Goal: Task Accomplishment & Management: Manage account settings

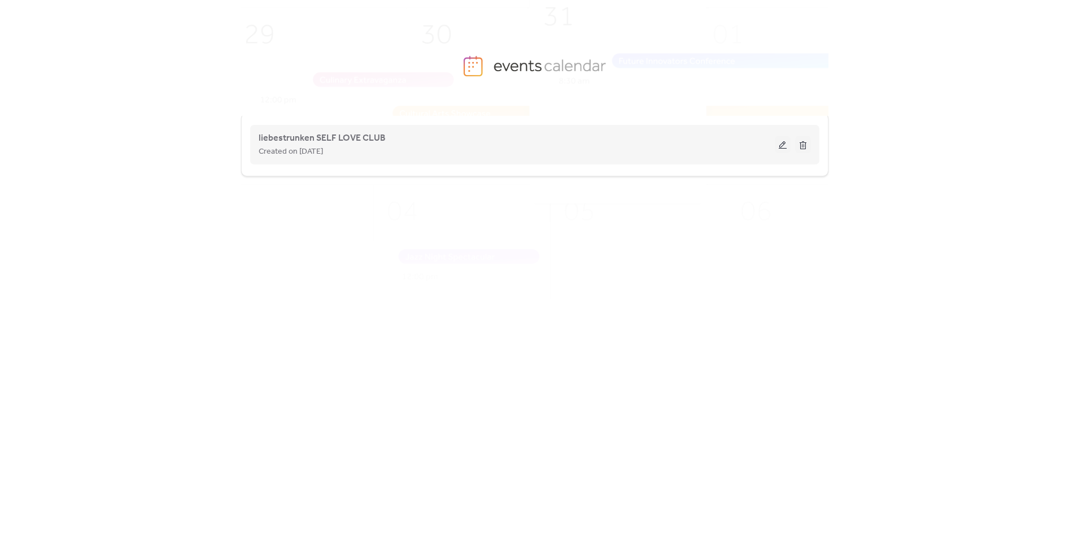
click at [782, 143] on button at bounding box center [783, 144] width 16 height 17
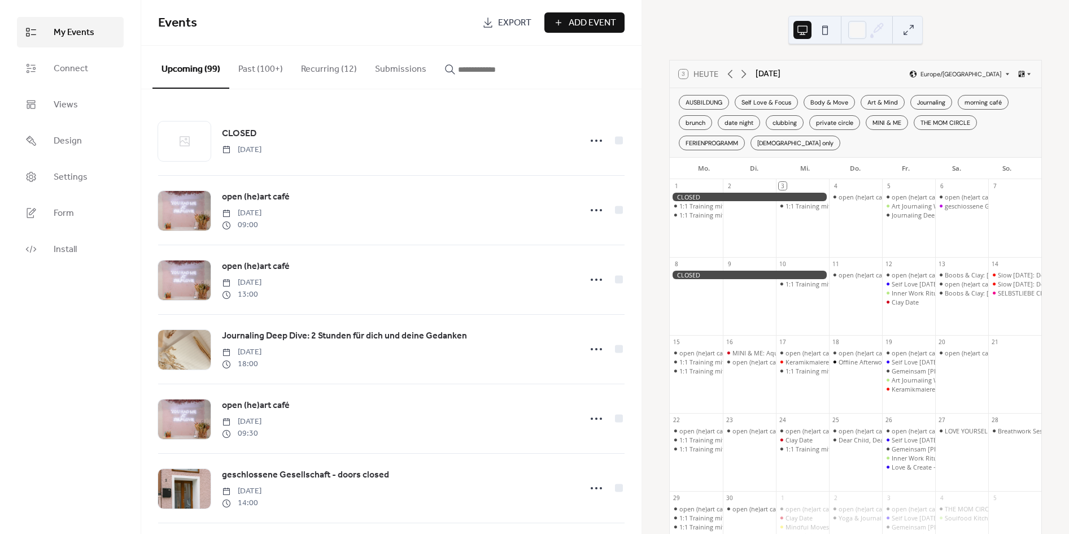
click at [314, 69] on button "Recurring (12)" at bounding box center [329, 67] width 74 height 42
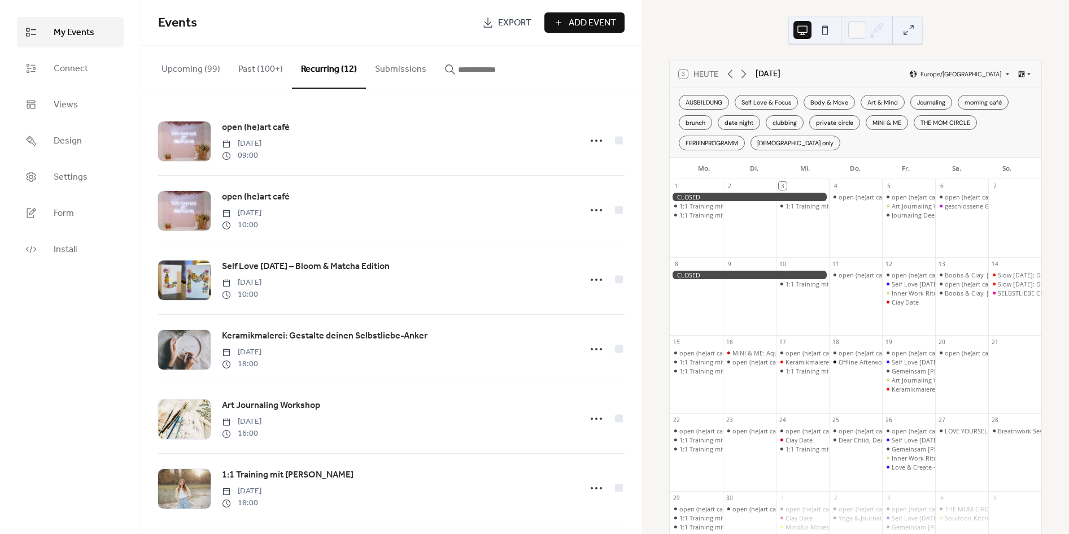
drag, startPoint x: 641, startPoint y: 129, endPoint x: 641, endPoint y: 138, distance: 9.1
click at [641, 138] on div "open (he)art café [DATE] 09:00 open (he)art café [DATE] 10:00 Self Love [DATE] …" at bounding box center [391, 311] width 500 height 445
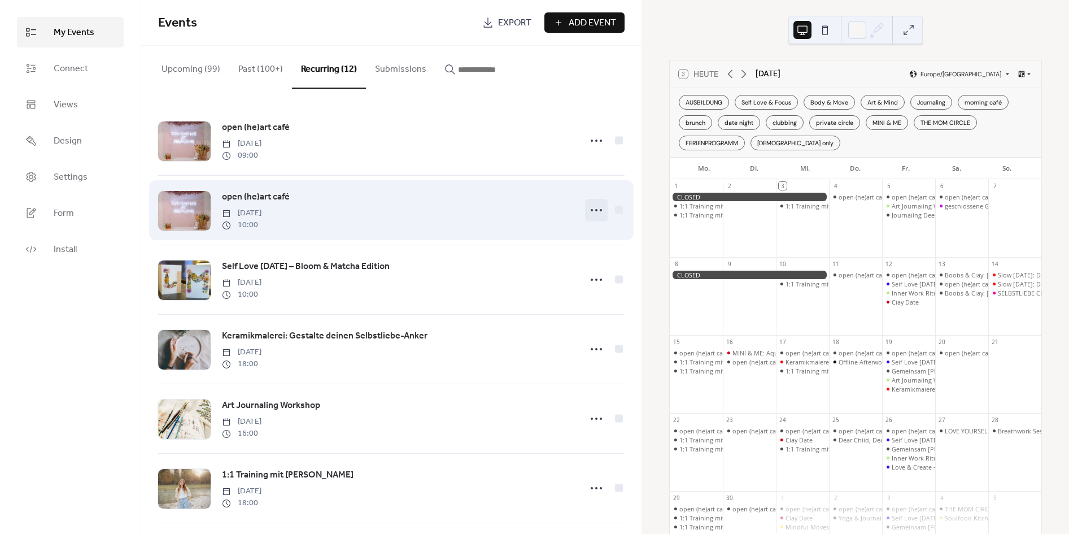
click at [590, 210] on icon at bounding box center [596, 210] width 18 height 18
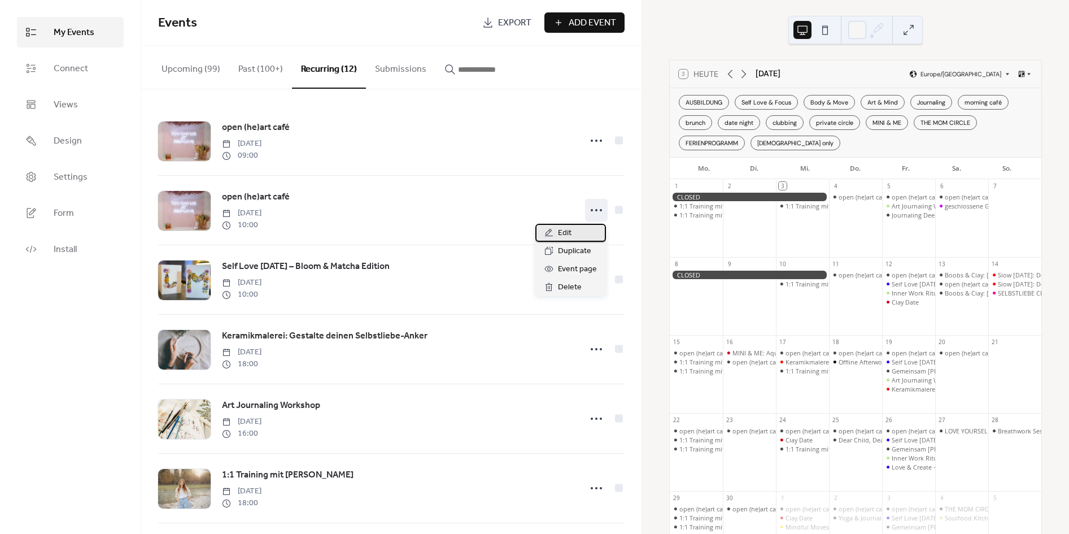
click at [575, 229] on div "Edit" at bounding box center [570, 233] width 71 height 18
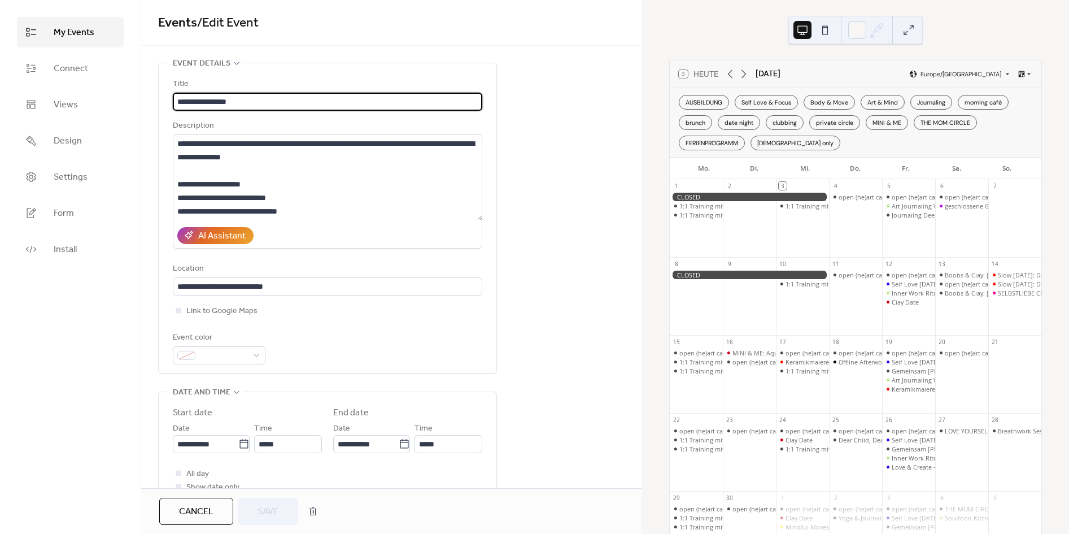
click at [84, 29] on span "My Events" at bounding box center [74, 33] width 41 height 14
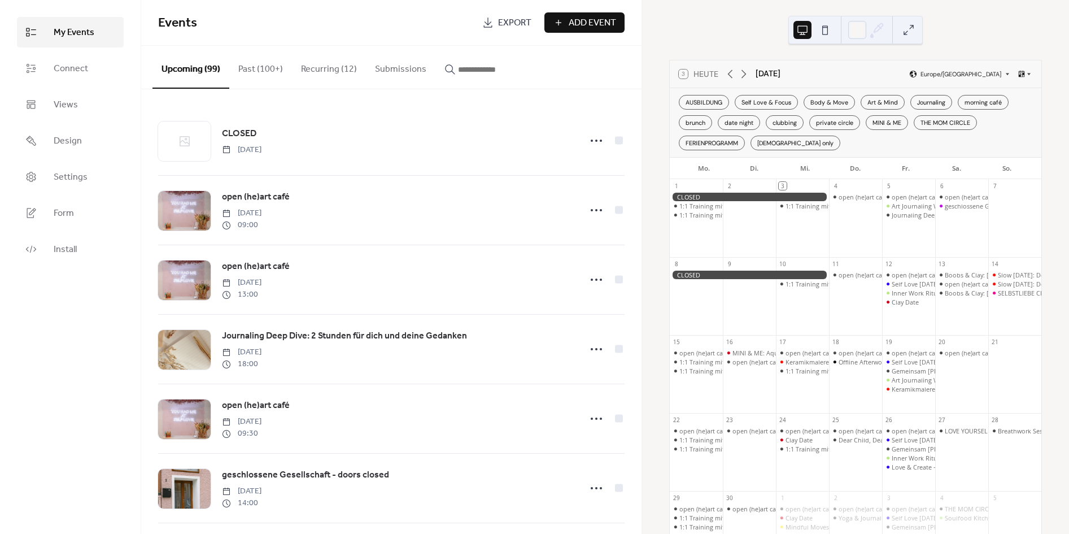
click at [328, 63] on button "Recurring (12)" at bounding box center [329, 67] width 74 height 42
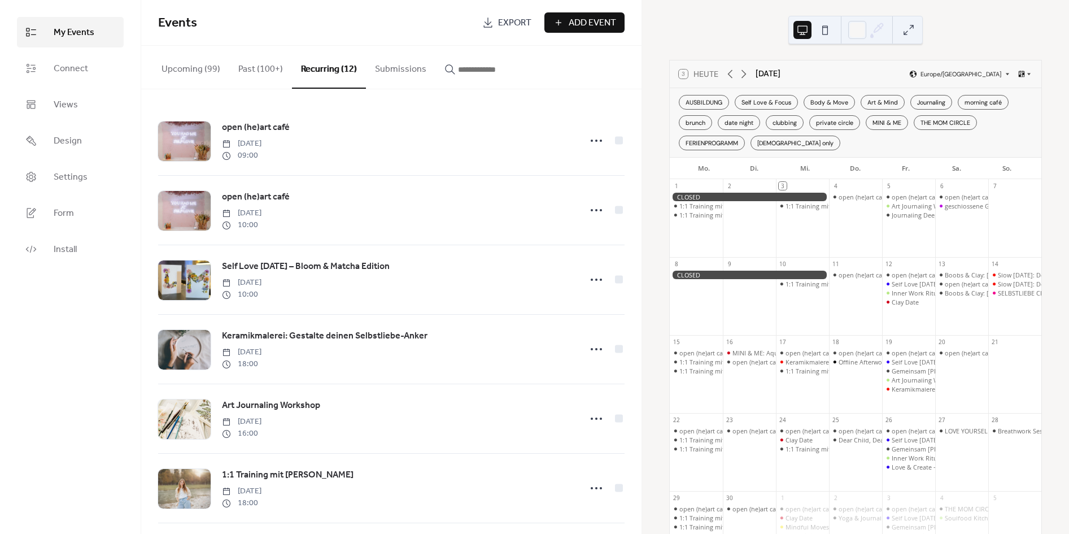
click at [458, 71] on input "button" at bounding box center [492, 70] width 68 height 14
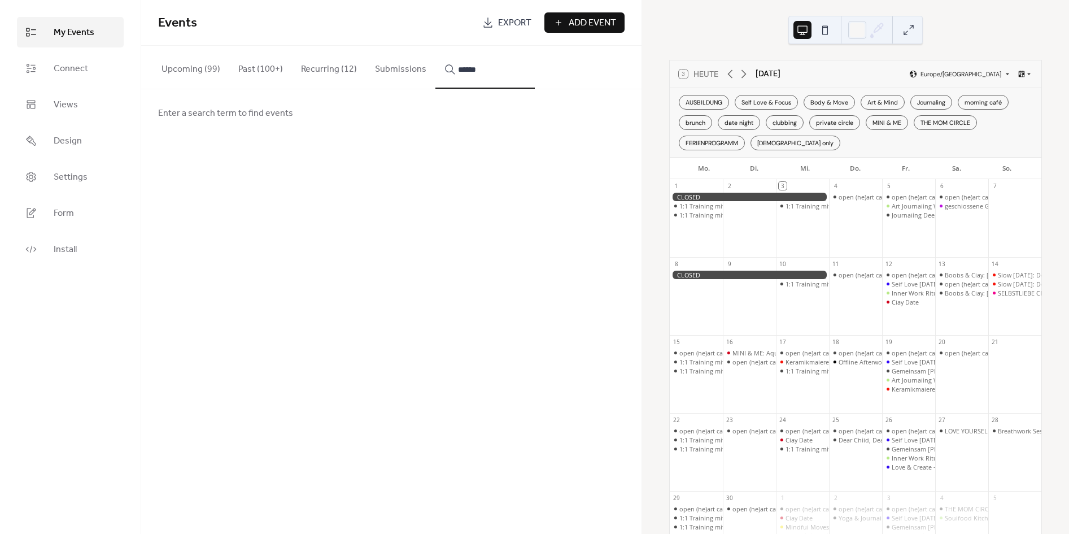
type input "******"
click at [593, 142] on icon at bounding box center [596, 141] width 18 height 18
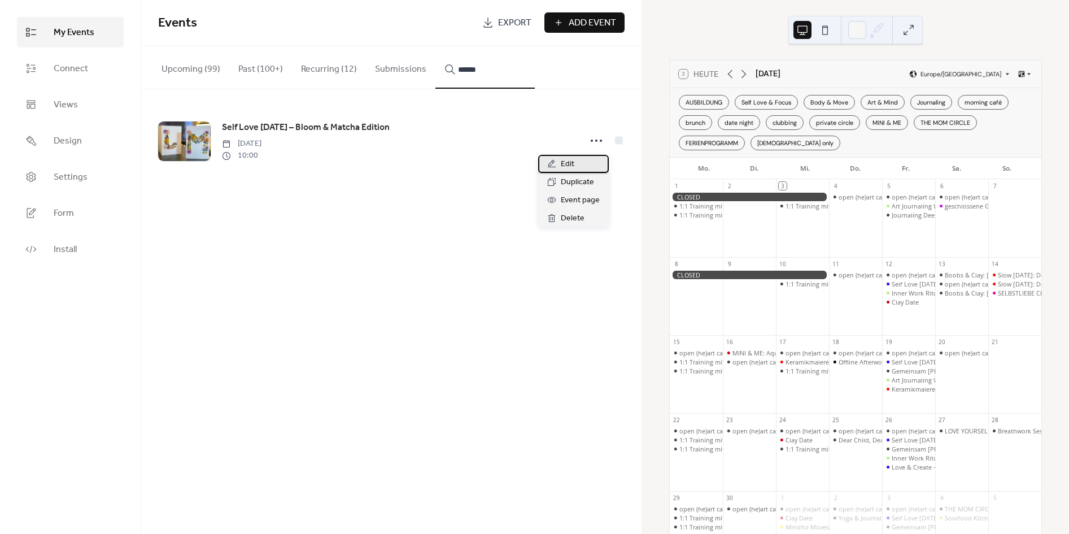
click at [580, 163] on div "Edit" at bounding box center [573, 164] width 71 height 18
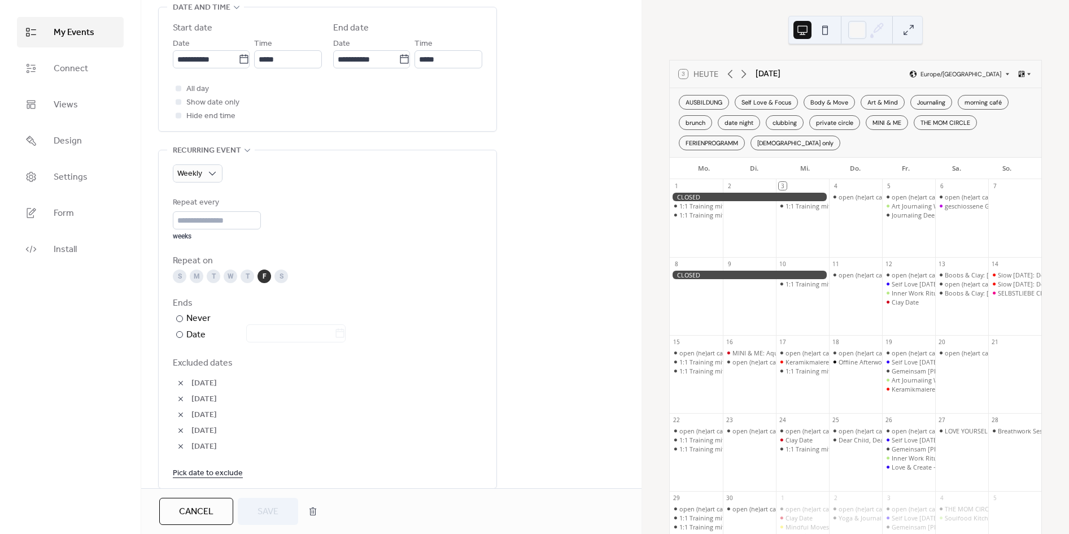
scroll to position [425, 0]
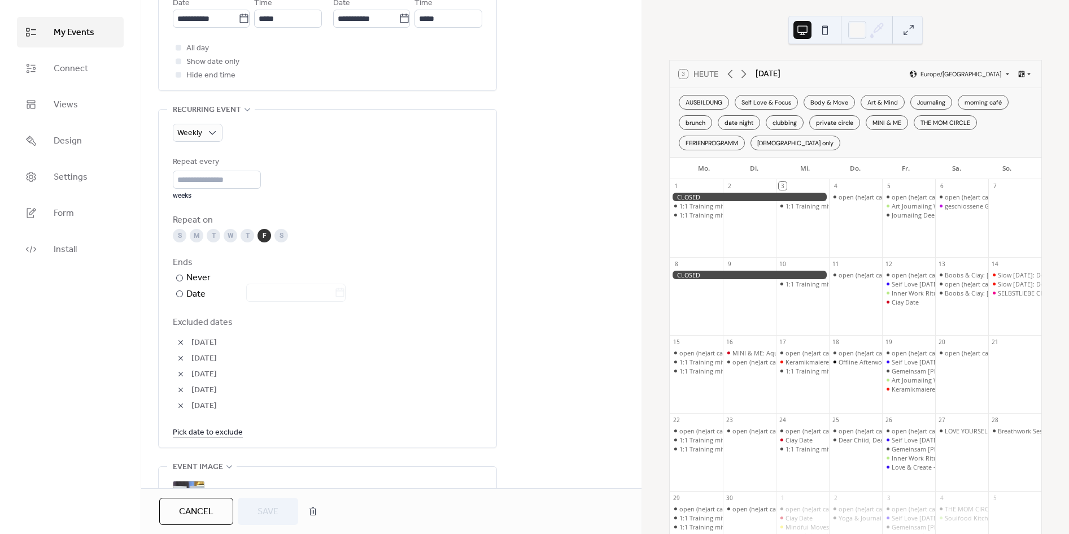
click at [200, 433] on link "Pick date to exclude" at bounding box center [208, 432] width 70 height 14
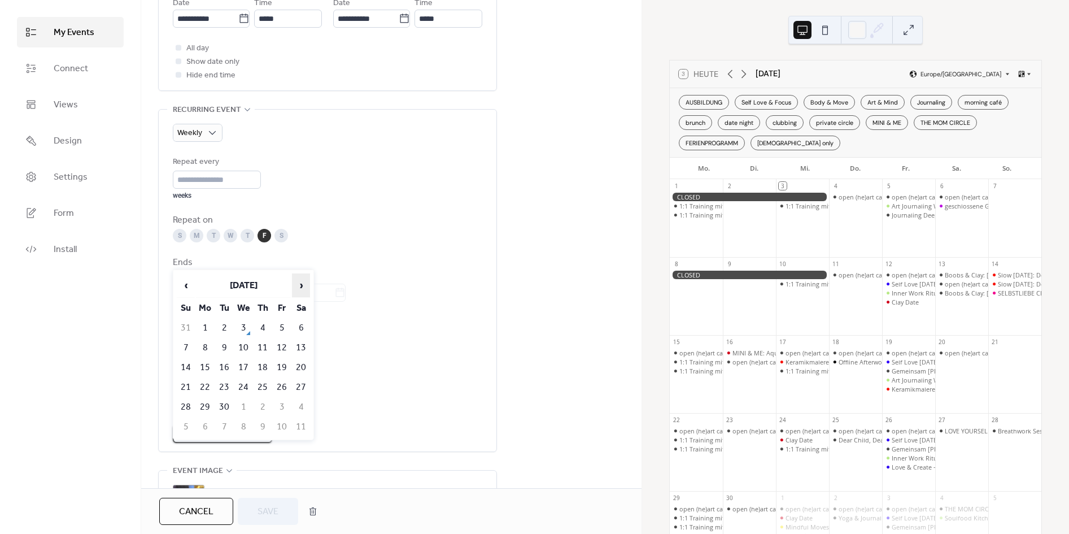
click at [301, 288] on span "›" at bounding box center [301, 285] width 17 height 23
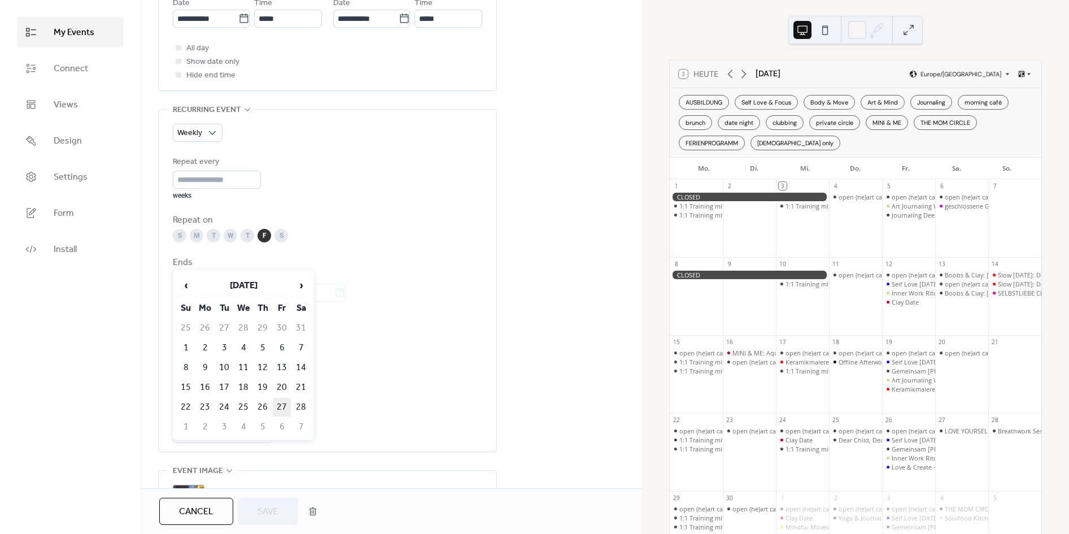
click at [276, 400] on td "27" at bounding box center [282, 407] width 18 height 19
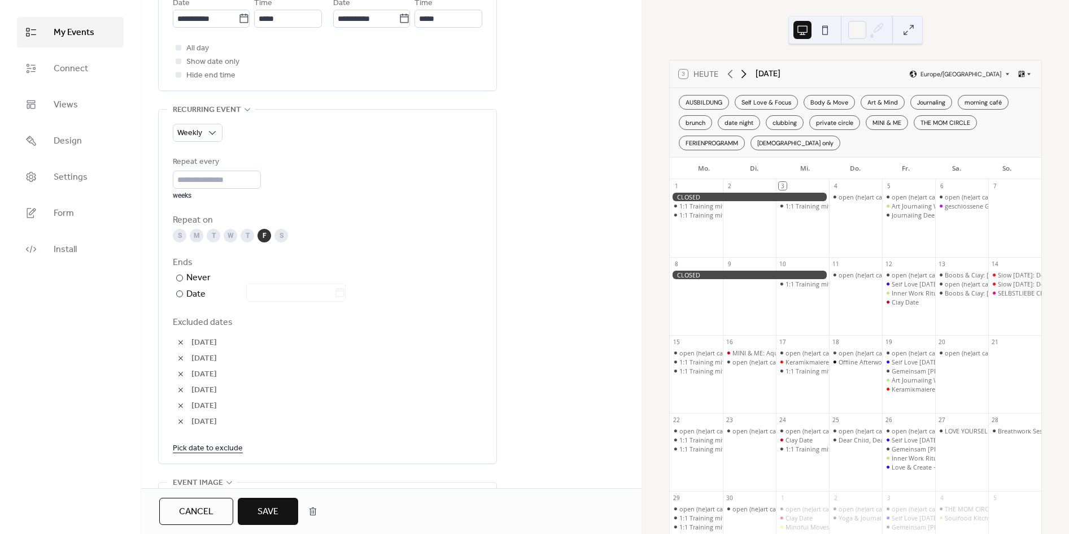
click at [744, 71] on icon at bounding box center [744, 74] width 5 height 8
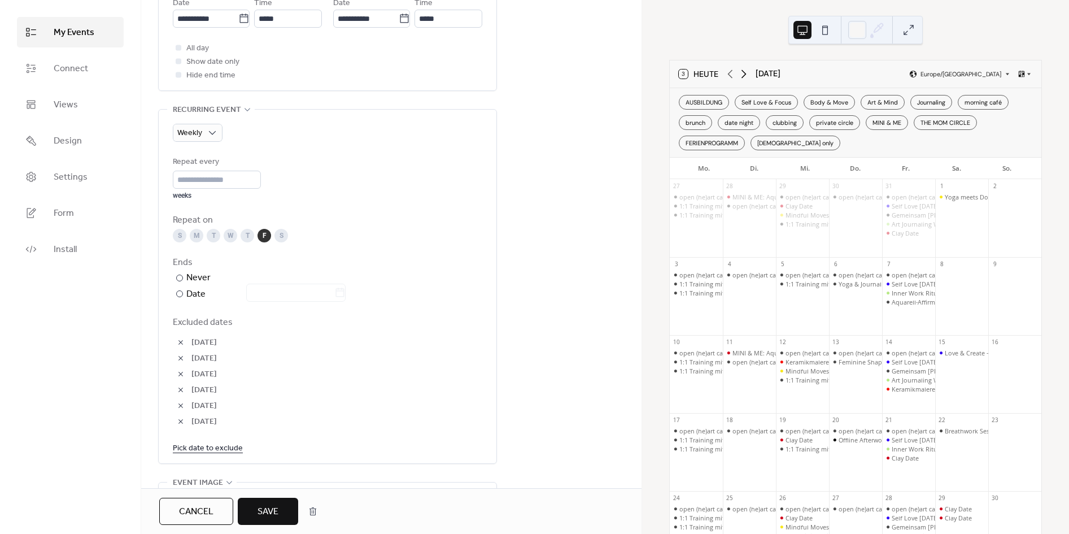
click at [744, 71] on icon at bounding box center [744, 74] width 5 height 8
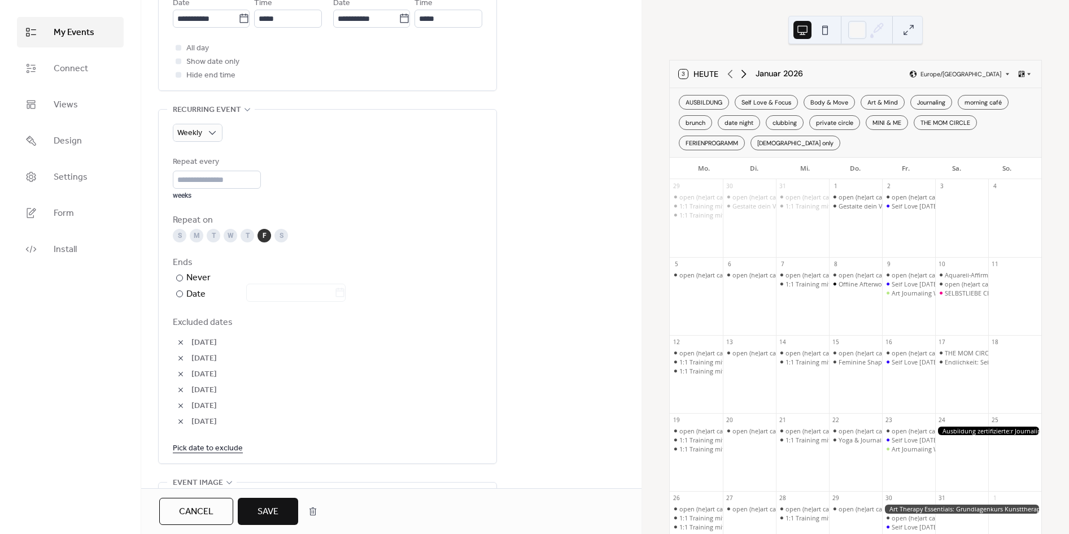
click at [744, 71] on icon at bounding box center [744, 74] width 5 height 8
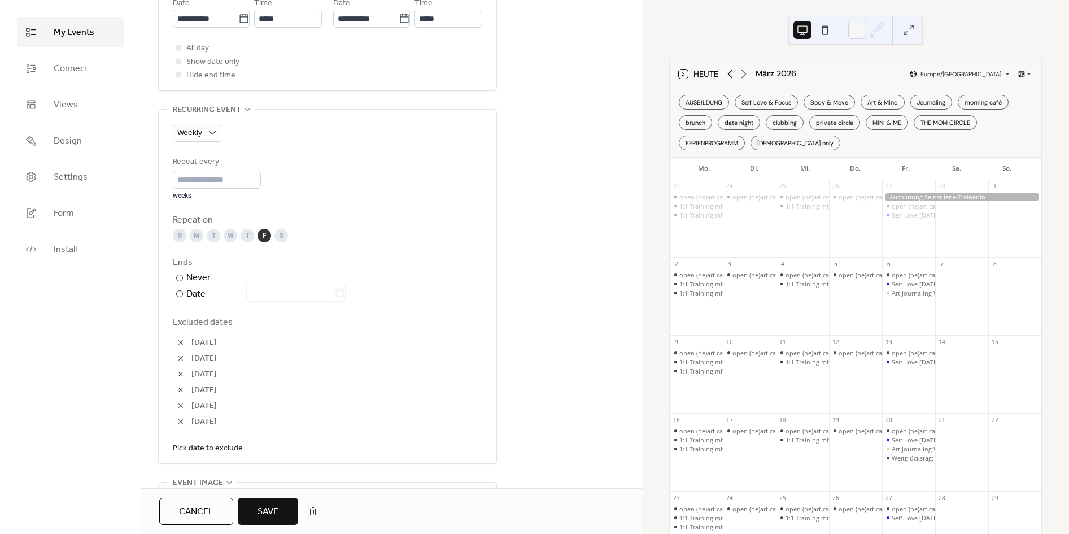
click at [732, 71] on icon at bounding box center [731, 74] width 14 height 14
click at [280, 517] on button "Save" at bounding box center [268, 511] width 60 height 27
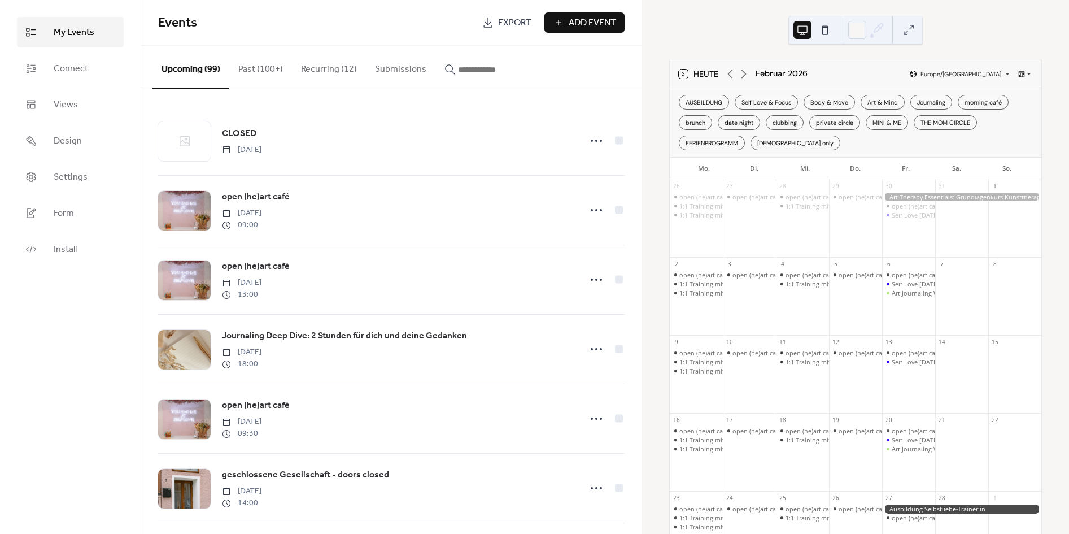
click at [461, 71] on input "button" at bounding box center [492, 70] width 68 height 14
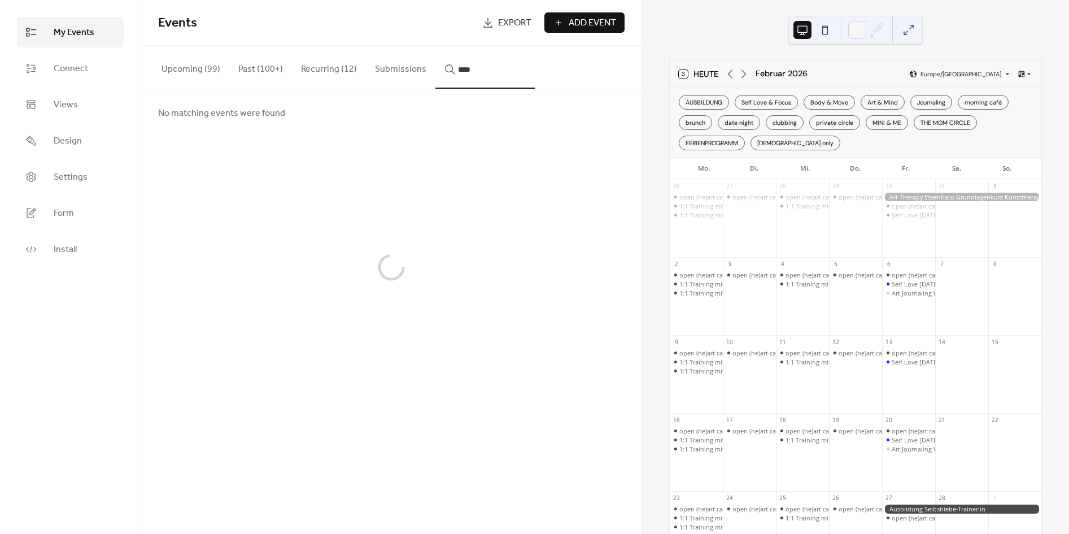
type input "****"
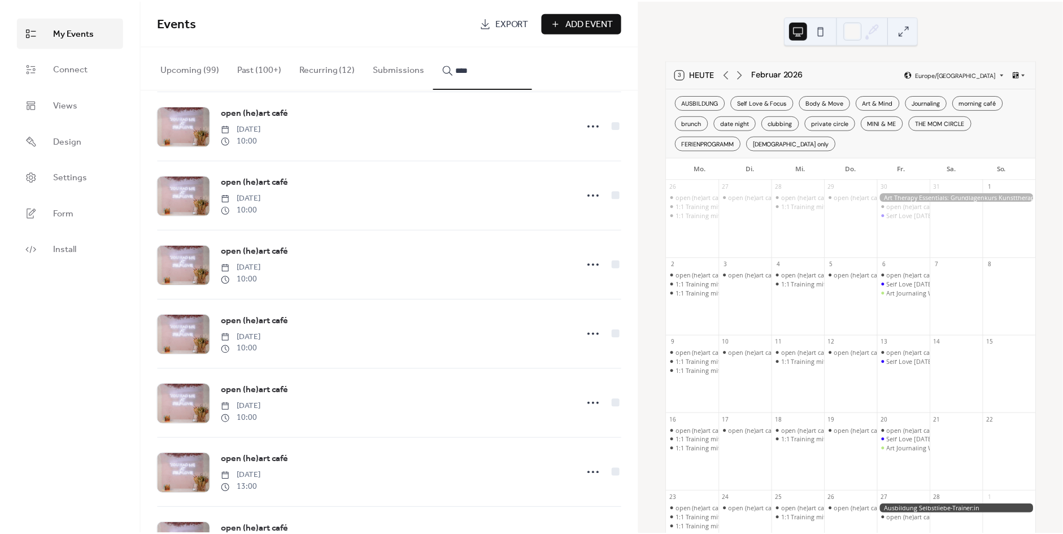
scroll to position [1160, 0]
